Goal: Information Seeking & Learning: Learn about a topic

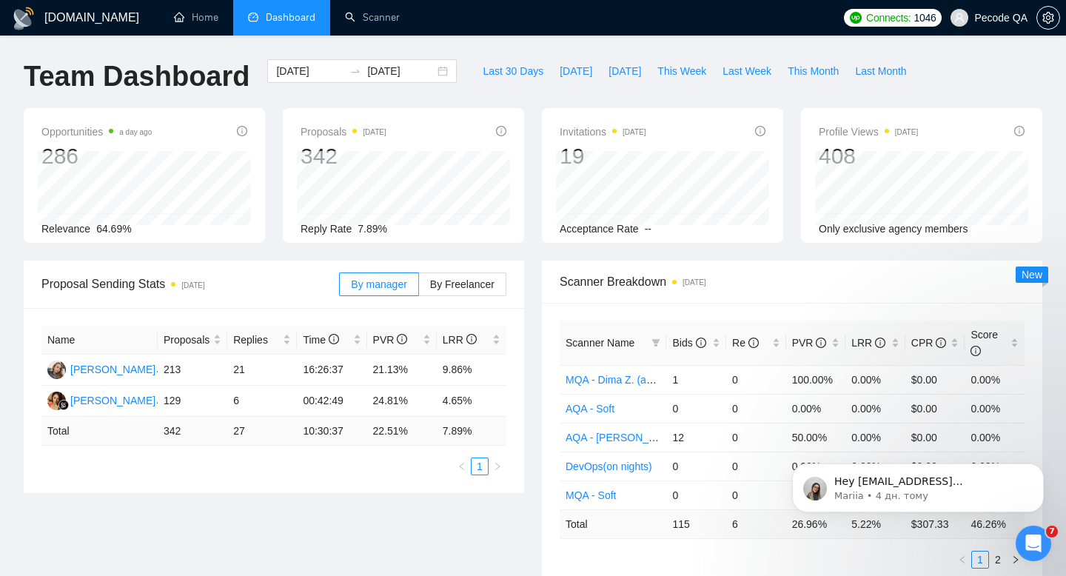
click at [966, 2] on span "Pecode QA" at bounding box center [989, 17] width 95 height 47
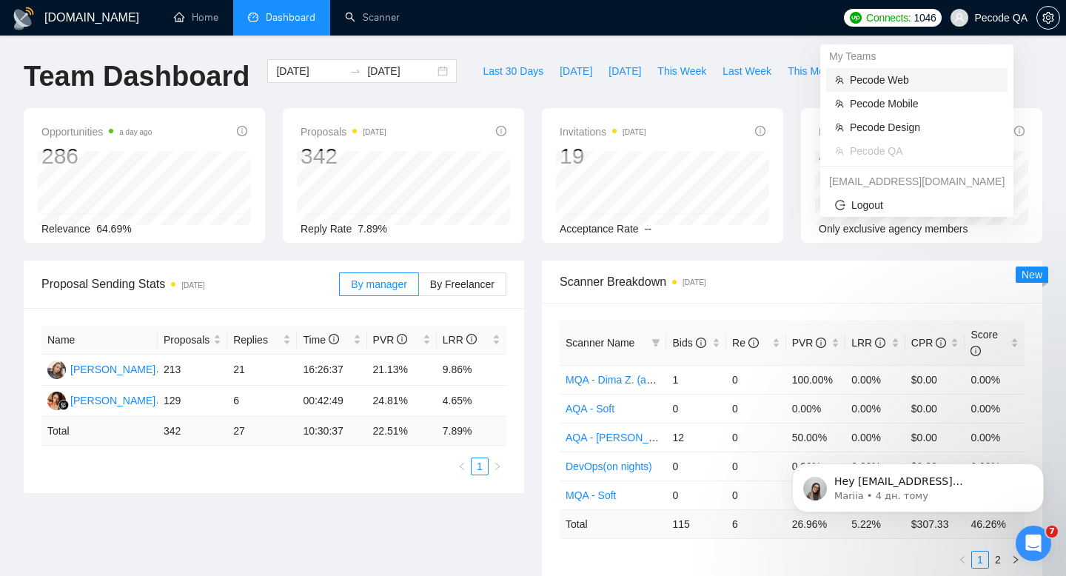
click at [887, 79] on span "Pecode Web" at bounding box center [924, 80] width 149 height 16
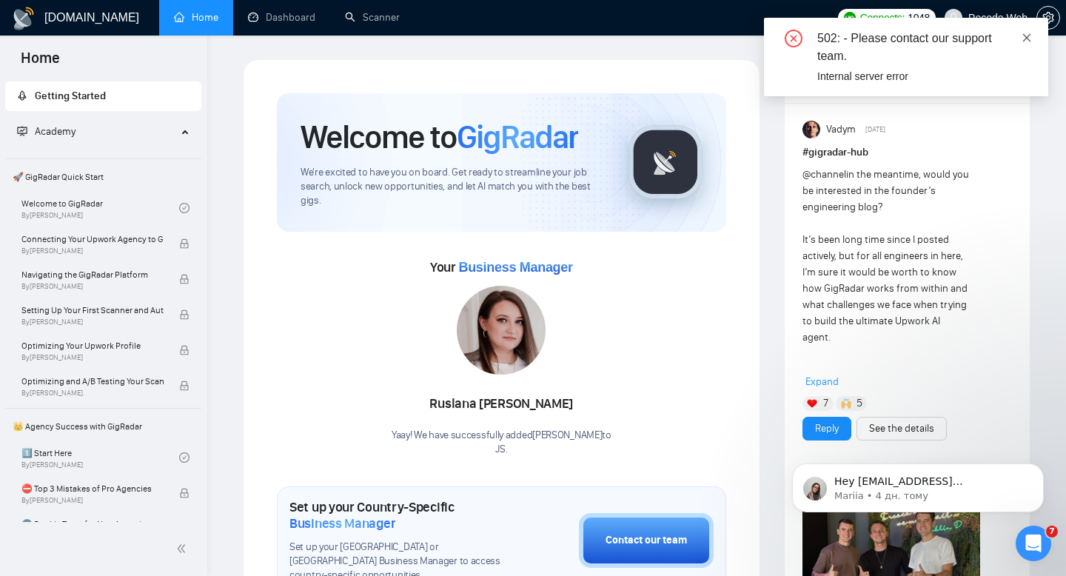
click at [1027, 44] on link at bounding box center [1027, 38] width 10 height 16
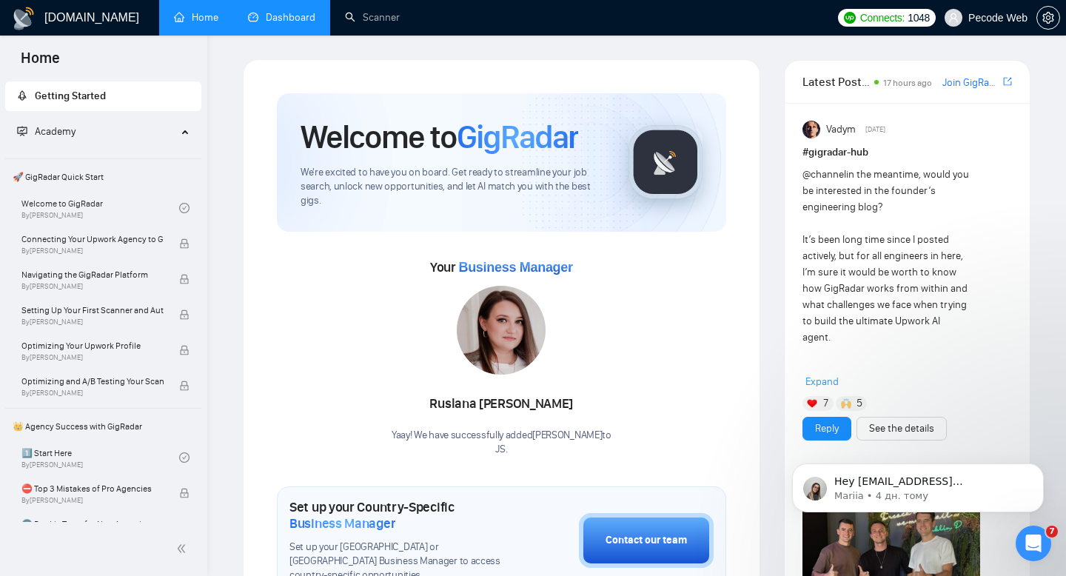
click at [296, 12] on link "Dashboard" at bounding box center [281, 17] width 67 height 13
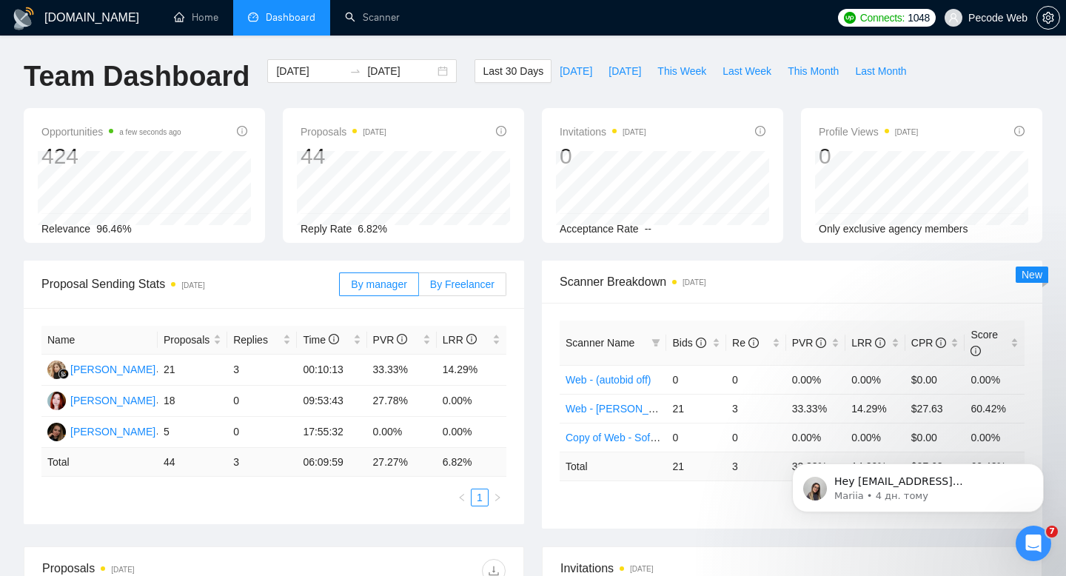
click at [465, 293] on label "By Freelancer" at bounding box center [462, 284] width 87 height 24
click at [419, 288] on input "By Freelancer" at bounding box center [419, 288] width 0 height 0
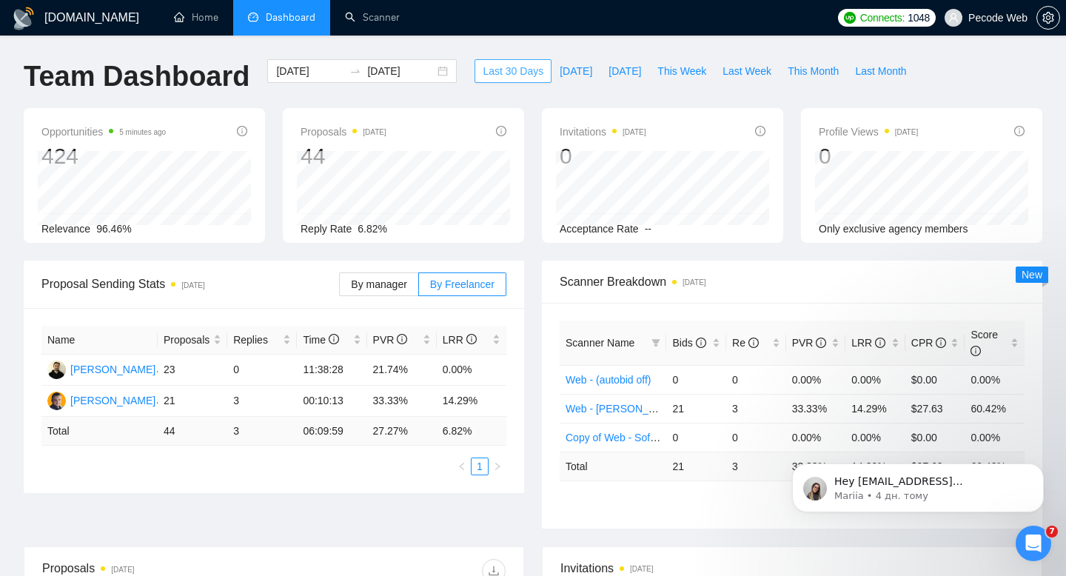
click at [483, 63] on span "Last 30 Days" at bounding box center [513, 71] width 61 height 16
